Goal: Task Accomplishment & Management: Complete application form

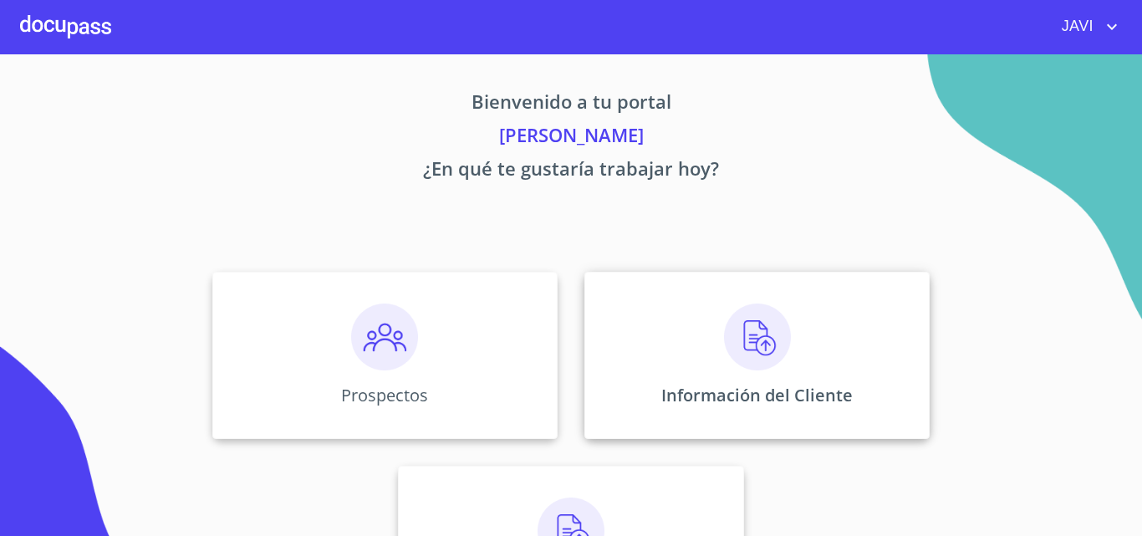
click at [750, 339] on img at bounding box center [757, 337] width 67 height 67
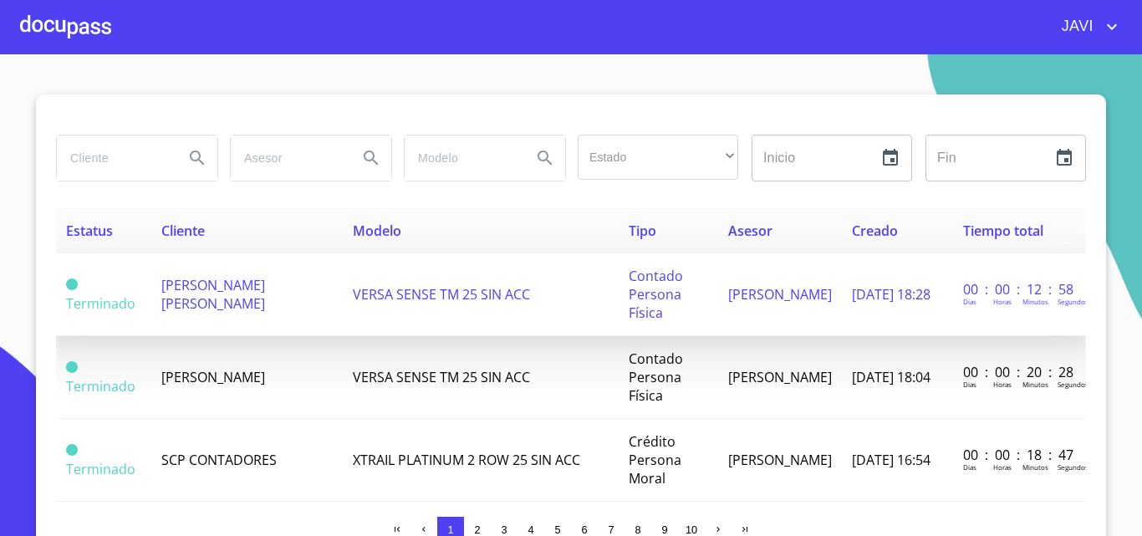
scroll to position [84, 0]
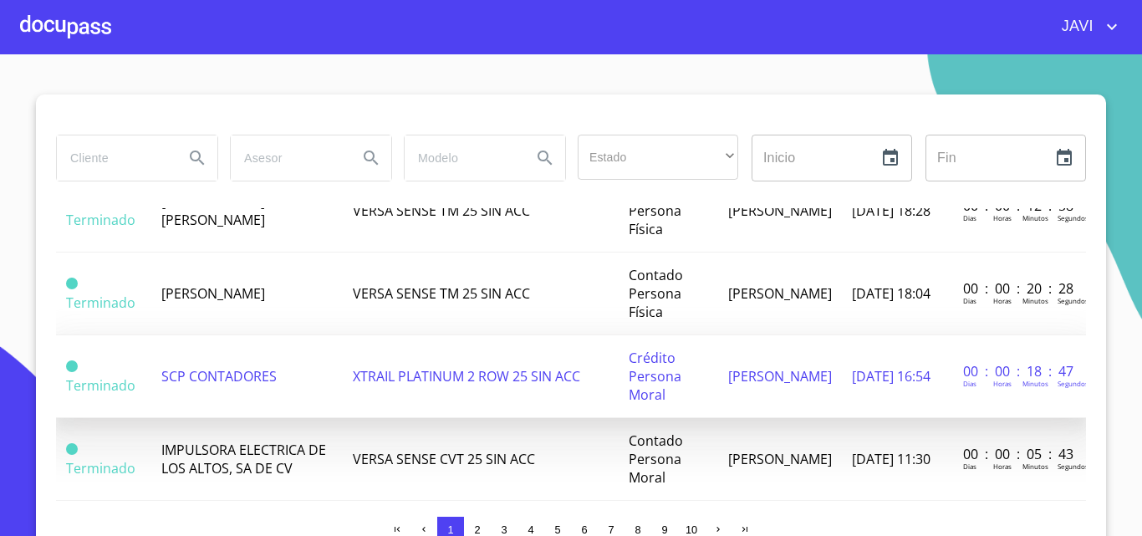
click at [411, 371] on span "XTRAIL PLATINUM 2 ROW 25 SIN ACC" at bounding box center [466, 376] width 227 height 18
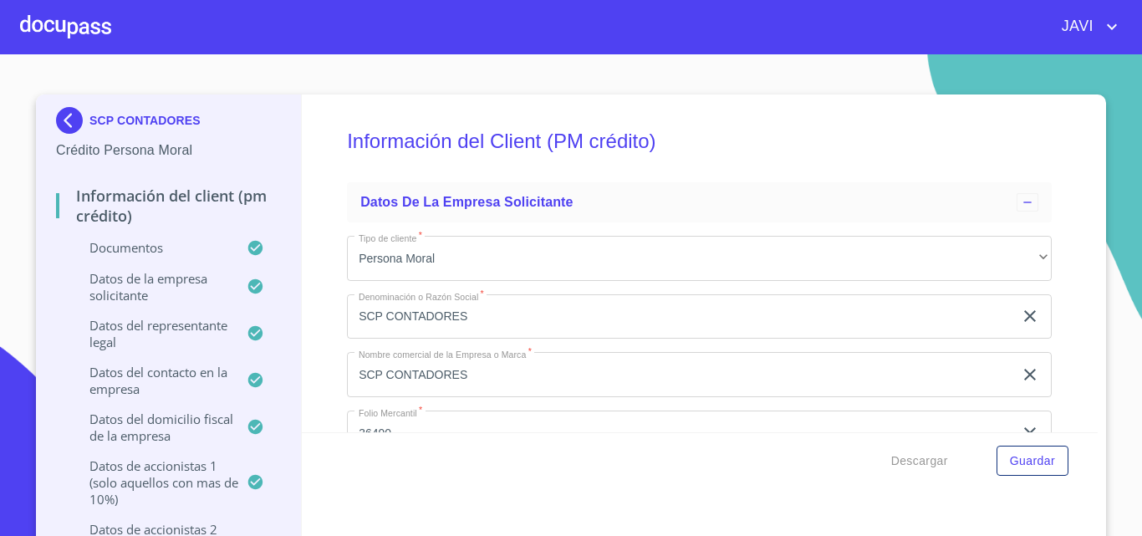
click at [477, 311] on input "SCP CONTADORES" at bounding box center [680, 316] width 667 height 45
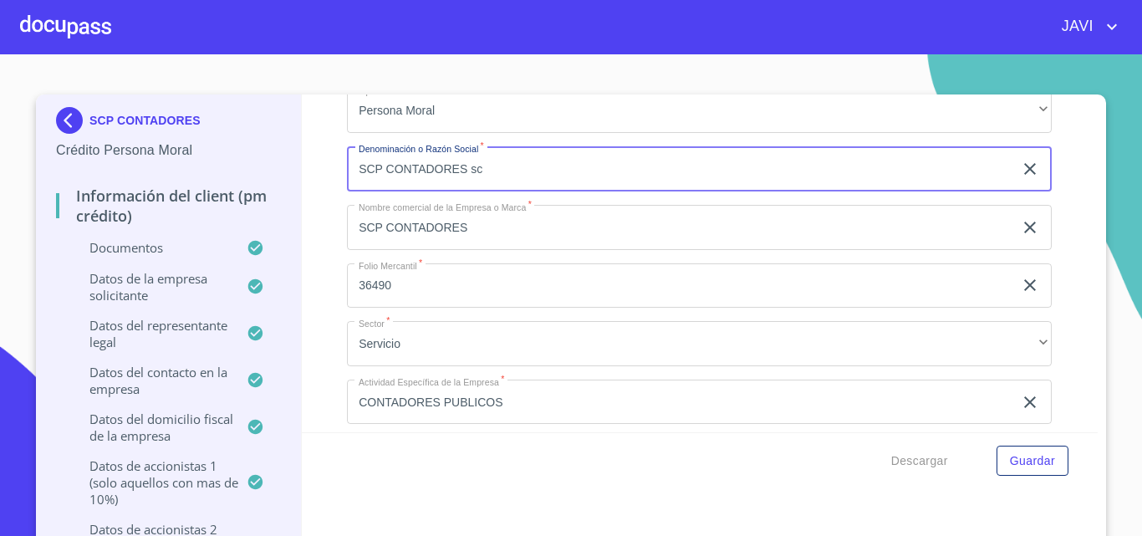
scroll to position [11959, 0]
type input "SCP CONTADORES SC"
click at [316, 205] on div "Información del Client (PM crédito) Documentos Documento de identificación repr…" at bounding box center [700, 263] width 797 height 338
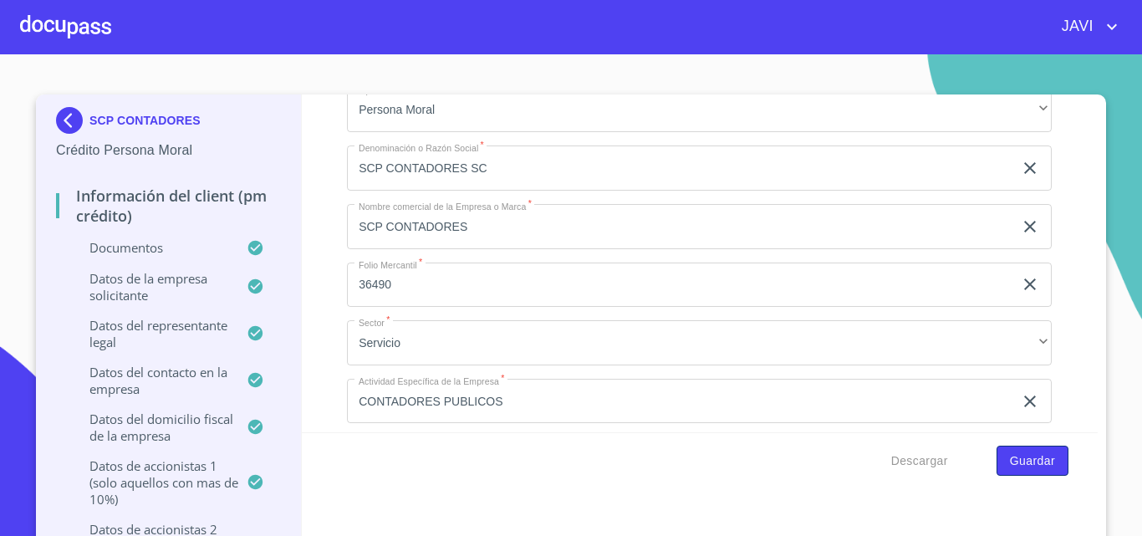
click at [1031, 459] on span "Guardar" at bounding box center [1032, 461] width 45 height 21
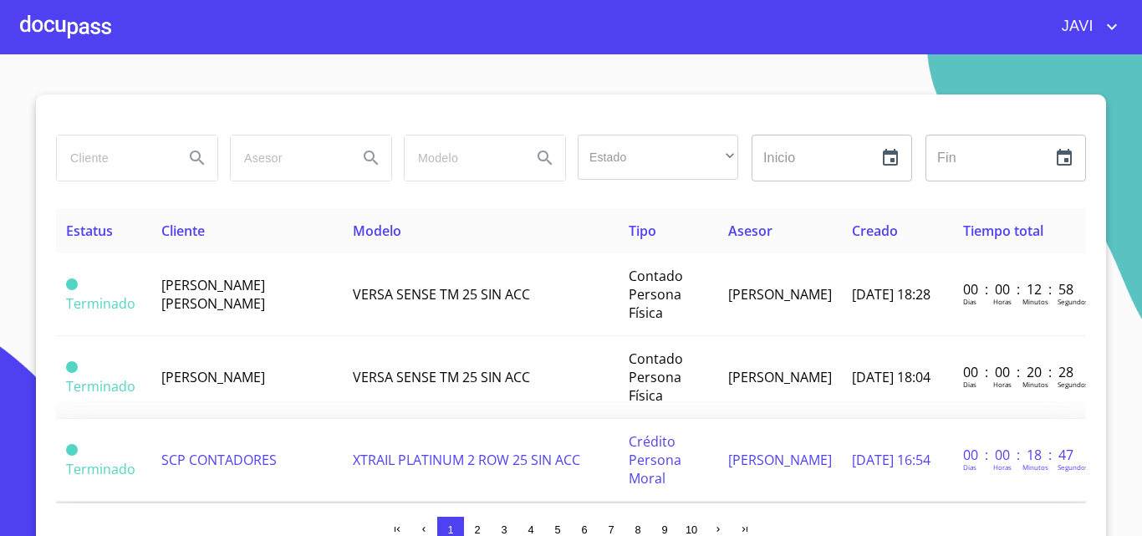
click at [400, 460] on span "XTRAIL PLATINUM 2 ROW 25 SIN ACC" at bounding box center [466, 460] width 227 height 18
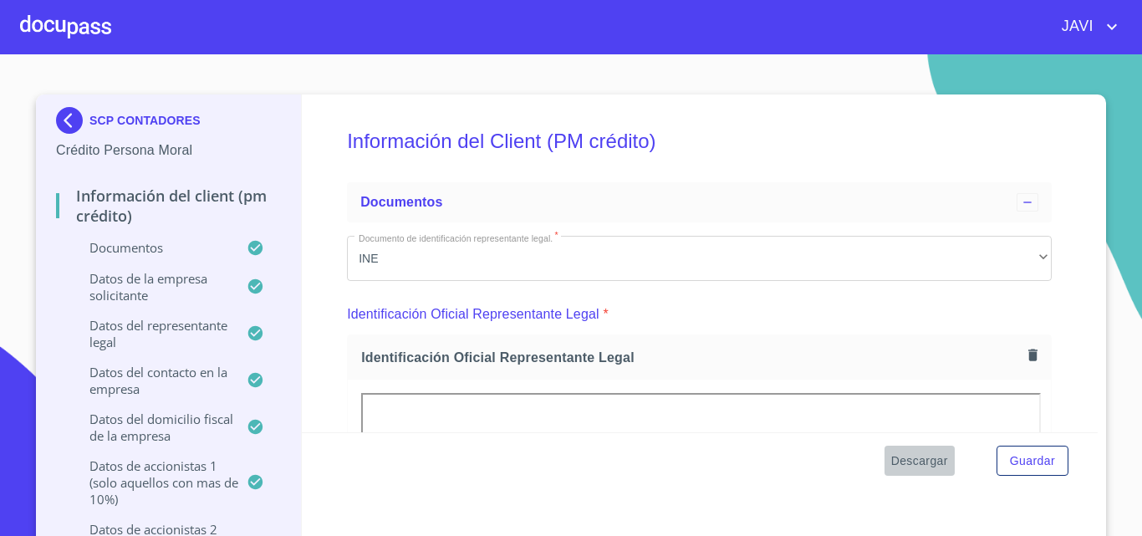
click at [924, 462] on span "Descargar" at bounding box center [919, 461] width 57 height 21
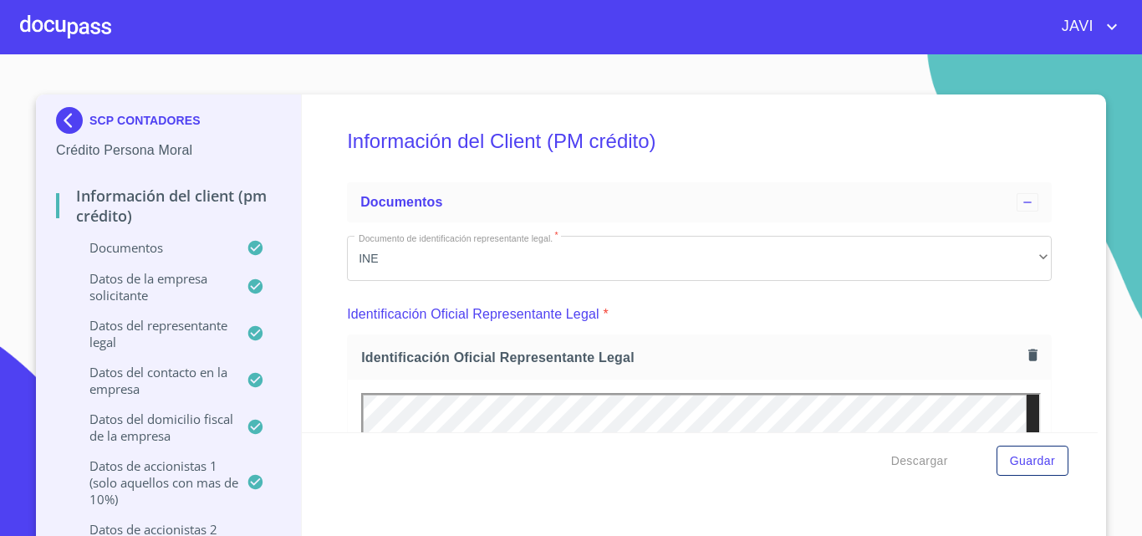
click at [66, 23] on div at bounding box center [65, 27] width 91 height 54
